Goal: Information Seeking & Learning: Learn about a topic

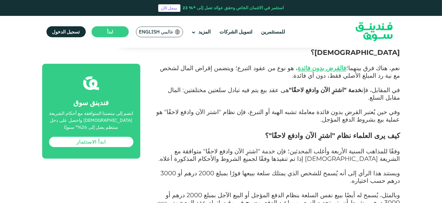
scroll to position [1010, 0]
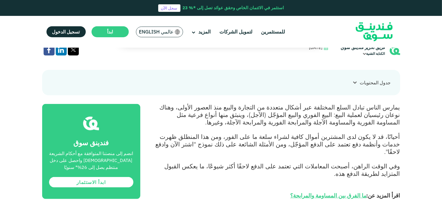
scroll to position [260, 0]
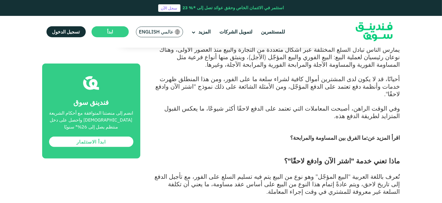
click at [339, 135] on link "ما الفرق بين المساومة والمرابحة؟" at bounding box center [328, 138] width 76 height 7
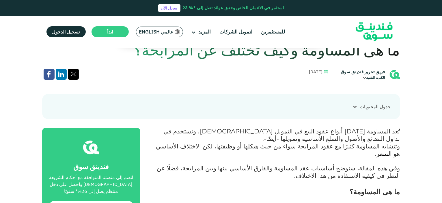
scroll to position [173, 0]
